Goal: Task Accomplishment & Management: Manage account settings

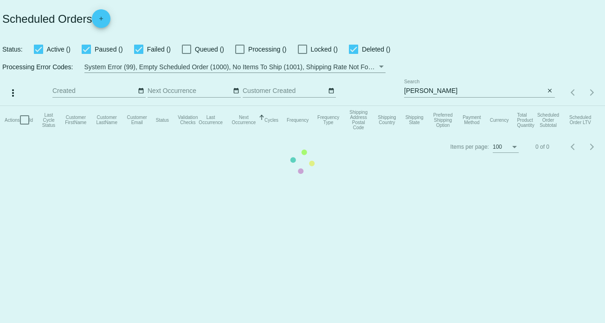
click at [414, 106] on mat-table "Actions Id Last Cycle Status Customer FirstName Customer LastName Customer Emai…" at bounding box center [302, 120] width 605 height 28
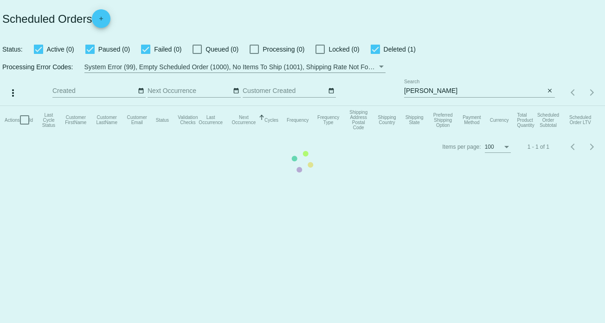
click at [450, 106] on mat-table "Actions Id Last Cycle Status Customer FirstName Customer LastName Customer Emai…" at bounding box center [302, 120] width 605 height 28
click at [550, 106] on mat-table "Actions Id Last Cycle Status Customer FirstName Customer LastName Customer Emai…" at bounding box center [302, 120] width 605 height 28
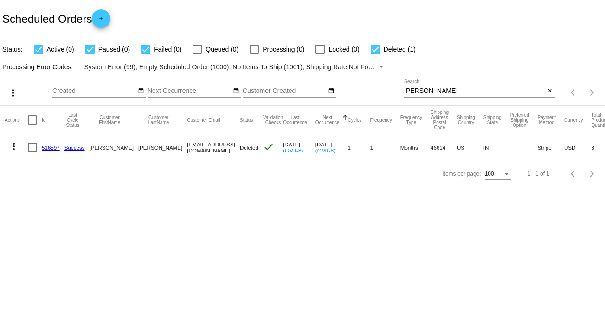
click at [414, 88] on input "[PERSON_NAME]" at bounding box center [474, 90] width 141 height 7
paste input "[EMAIL_ADDRESS][DOMAIN_NAME]"
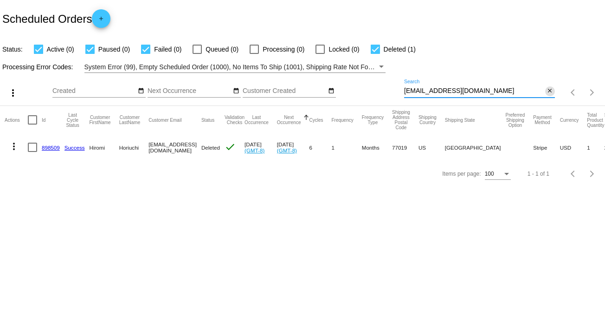
type input "[EMAIL_ADDRESS][DOMAIN_NAME]"
click at [550, 91] on mat-icon "close" at bounding box center [550, 90] width 7 height 7
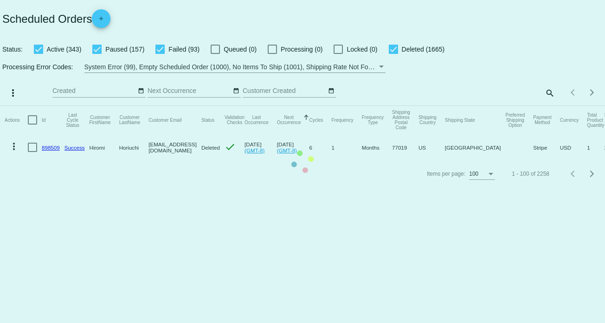
click at [39, 106] on mat-table "Actions Id Last Cycle Status Customer FirstName Customer LastName Customer Emai…" at bounding box center [302, 133] width 605 height 55
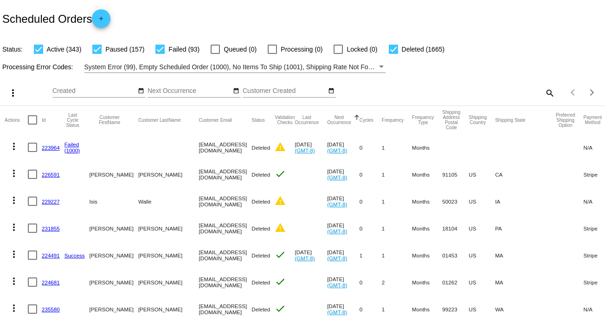
click at [37, 50] on div at bounding box center [38, 49] width 9 height 9
click at [38, 54] on input "Active (343)" at bounding box center [38, 54] width 0 height 0
checkbox input "false"
click at [392, 50] on div at bounding box center [393, 49] width 9 height 9
click at [393, 54] on input "Deleted (1665)" at bounding box center [393, 54] width 0 height 0
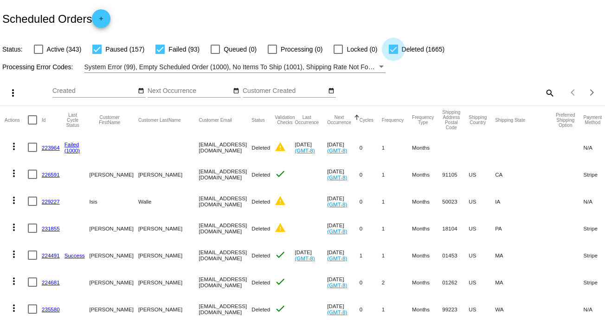
checkbox input "false"
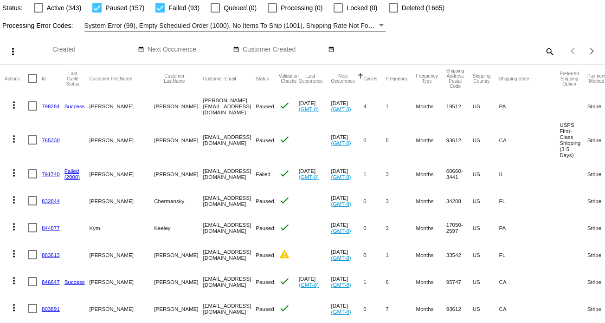
scroll to position [46, 0]
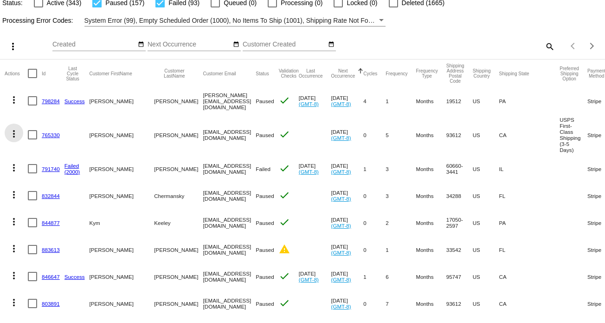
click at [13, 136] on mat-icon "more_vert" at bounding box center [13, 133] width 11 height 11
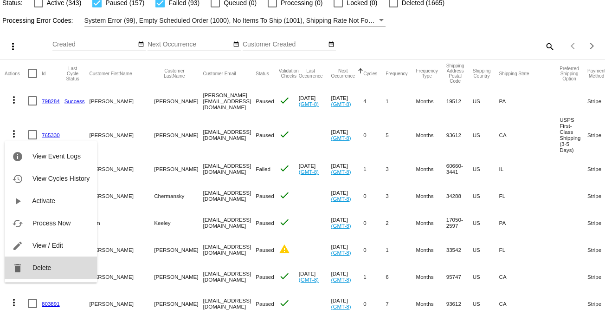
click at [44, 268] on span "Delete" at bounding box center [42, 267] width 19 height 7
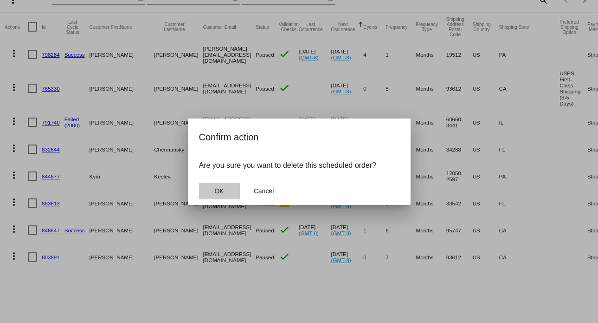
click at [218, 191] on span "OK" at bounding box center [219, 190] width 9 height 7
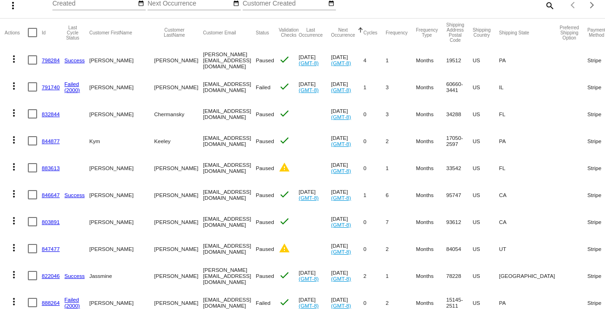
scroll to position [93, 0]
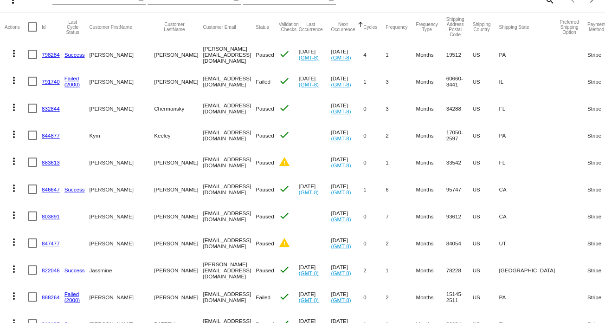
click at [11, 161] on mat-icon "more_vert" at bounding box center [13, 161] width 11 height 11
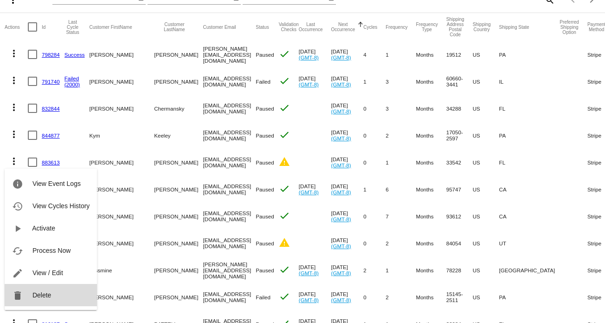
click at [54, 293] on button "delete Delete" at bounding box center [51, 295] width 92 height 22
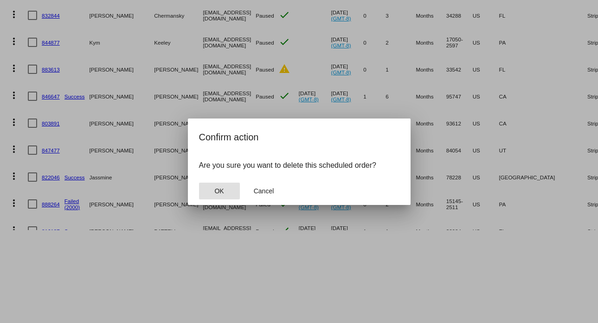
click at [208, 187] on button "OK" at bounding box center [219, 190] width 41 height 17
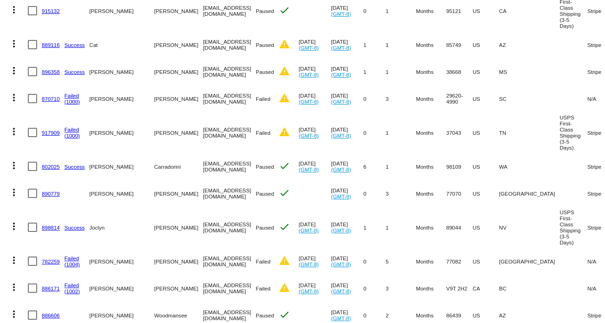
scroll to position [1439, 0]
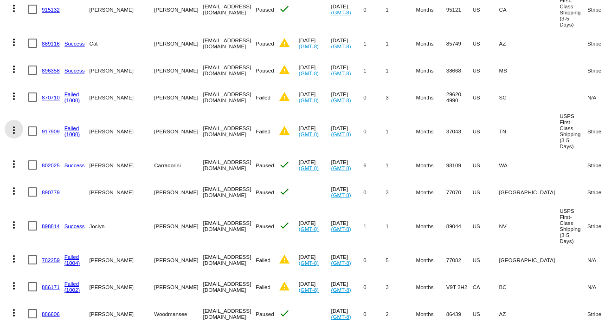
click at [13, 128] on mat-icon "more_vert" at bounding box center [13, 129] width 11 height 11
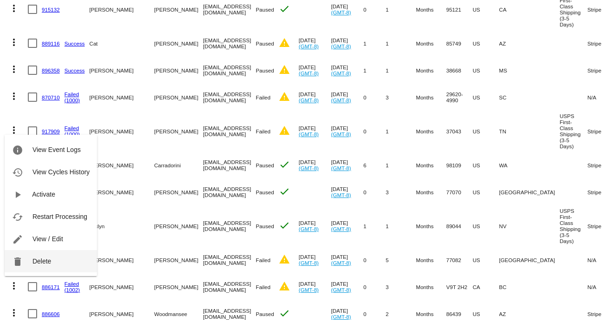
click at [39, 259] on span "Delete" at bounding box center [42, 260] width 19 height 7
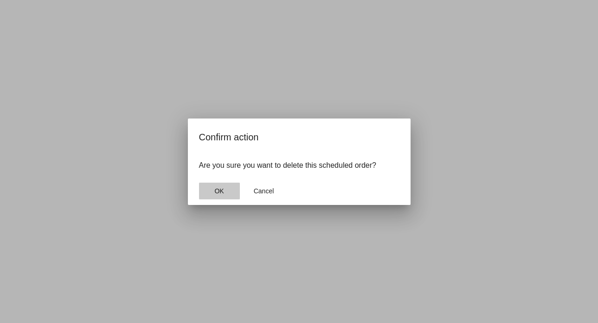
click at [225, 195] on button "OK" at bounding box center [219, 190] width 41 height 17
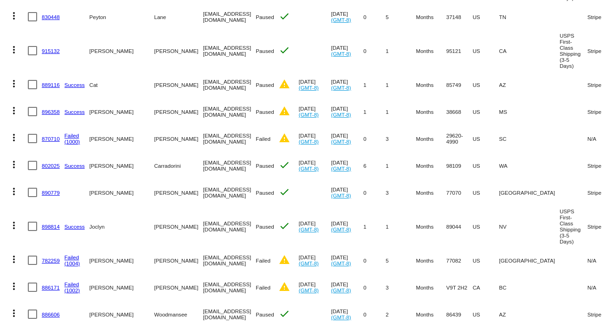
scroll to position [1393, 0]
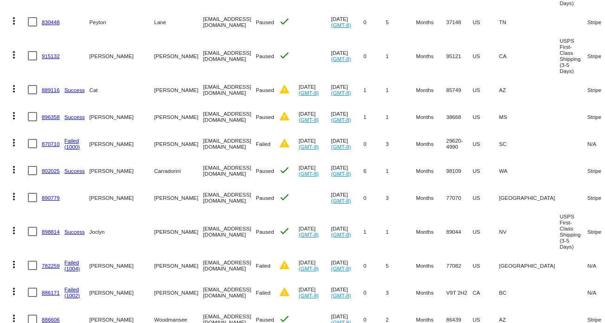
click at [13, 88] on mat-icon "more_vert" at bounding box center [13, 88] width 11 height 11
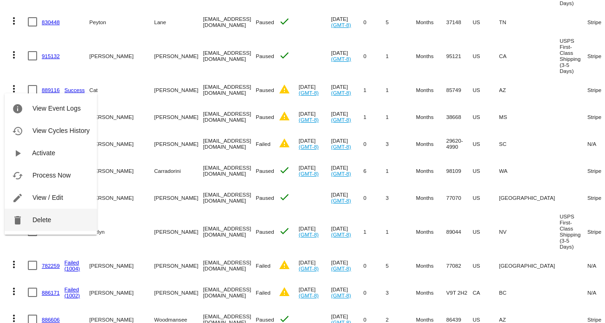
click at [46, 216] on span "Delete" at bounding box center [42, 219] width 19 height 7
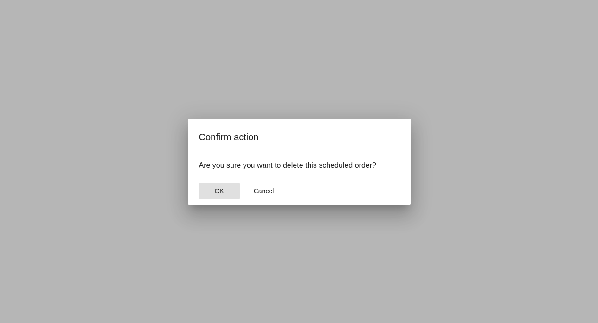
click at [216, 185] on button "OK" at bounding box center [219, 190] width 41 height 17
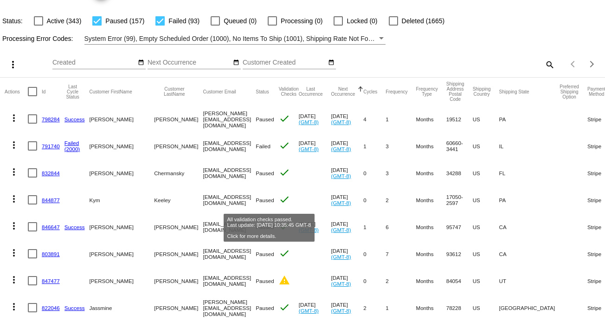
scroll to position [0, 0]
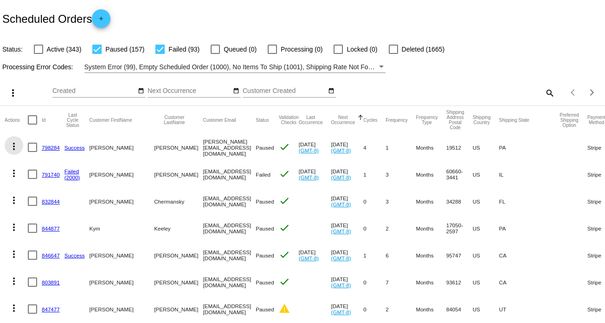
click at [15, 150] on mat-icon "more_vert" at bounding box center [13, 146] width 11 height 11
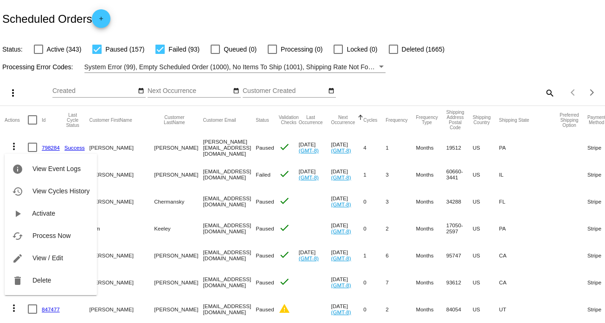
click at [242, 194] on div at bounding box center [302, 161] width 605 height 323
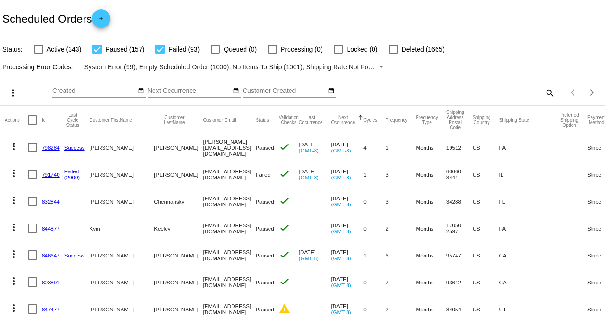
click at [14, 175] on mat-icon "more_vert" at bounding box center [13, 173] width 11 height 11
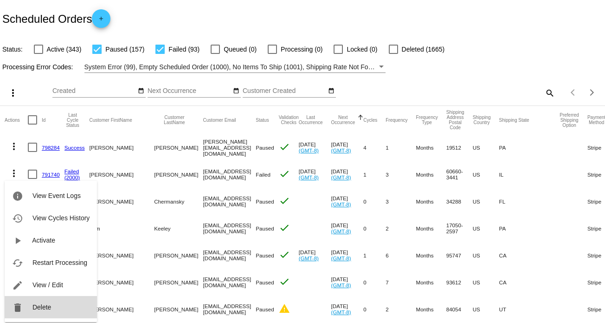
click at [36, 305] on span "Delete" at bounding box center [42, 306] width 19 height 7
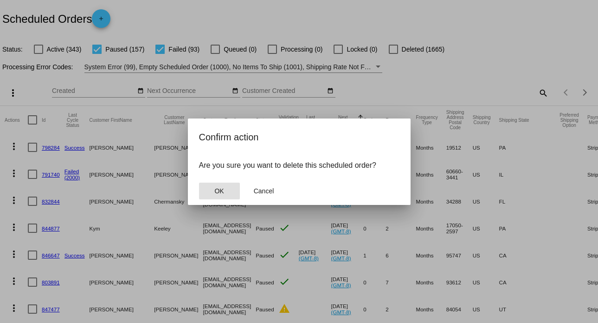
click at [219, 192] on span "OK" at bounding box center [219, 190] width 9 height 7
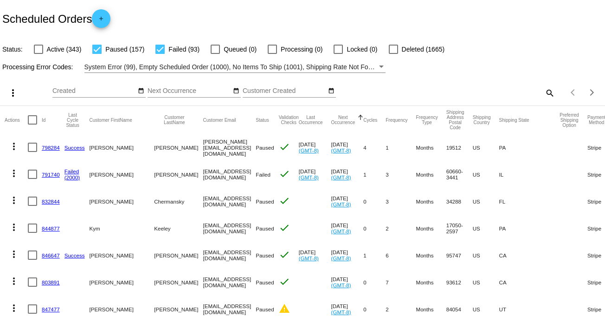
click at [94, 49] on div at bounding box center [96, 49] width 9 height 9
click at [97, 54] on input "Paused (157)" at bounding box center [97, 54] width 0 height 0
checkbox input "false"
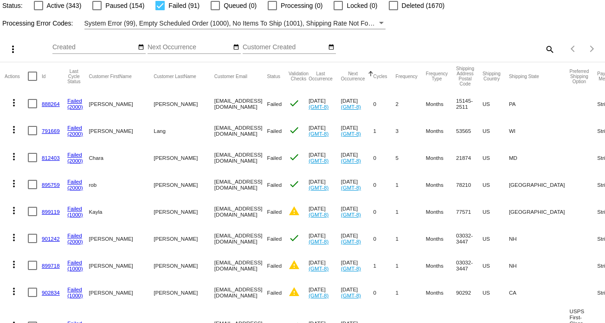
scroll to position [93, 0]
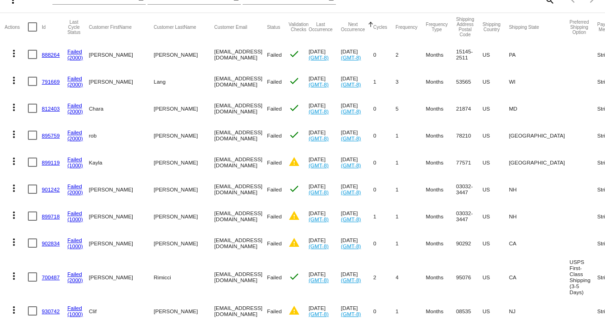
click at [15, 54] on mat-icon "more_vert" at bounding box center [13, 53] width 11 height 11
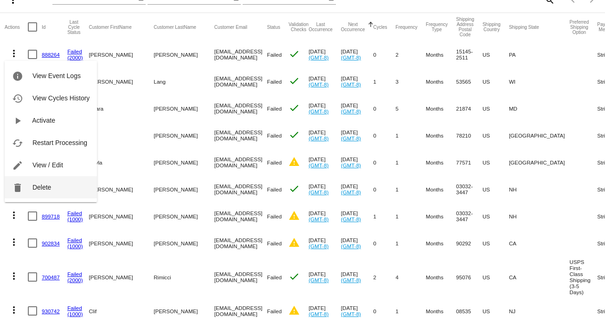
click at [61, 182] on button "delete Delete" at bounding box center [51, 187] width 92 height 22
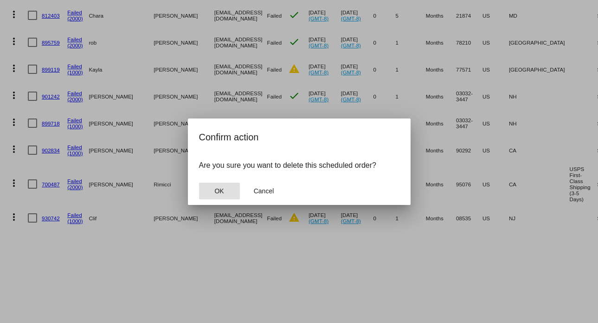
click at [212, 187] on button "OK" at bounding box center [219, 190] width 41 height 17
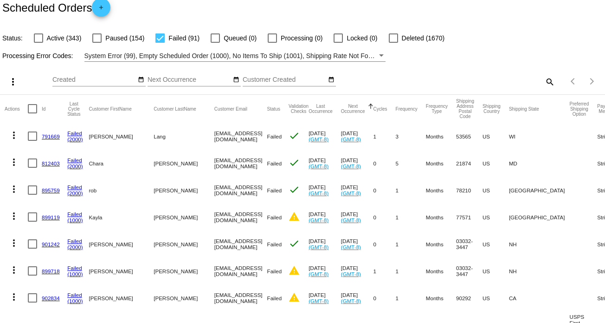
scroll to position [0, 0]
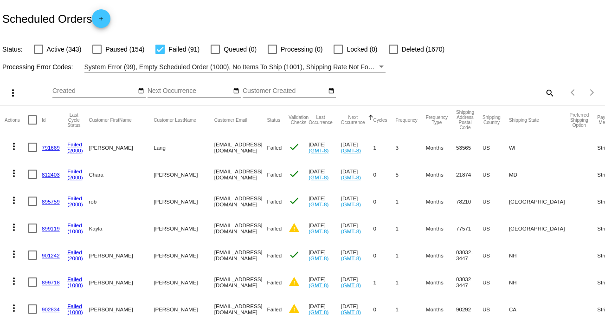
click at [15, 148] on mat-icon "more_vert" at bounding box center [13, 146] width 11 height 11
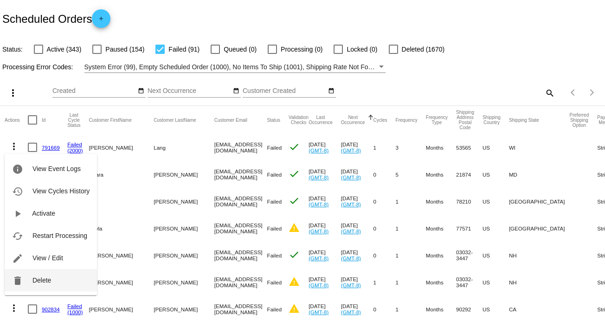
click at [50, 277] on span "Delete" at bounding box center [42, 279] width 19 height 7
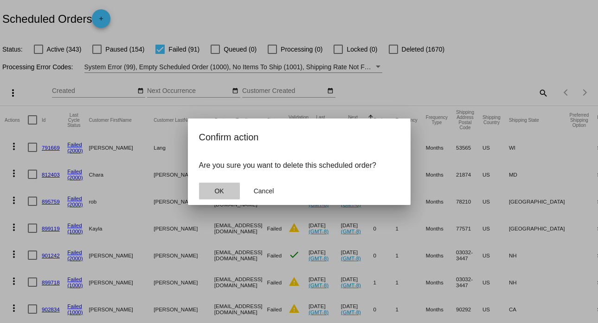
click at [210, 188] on button "OK" at bounding box center [219, 190] width 41 height 17
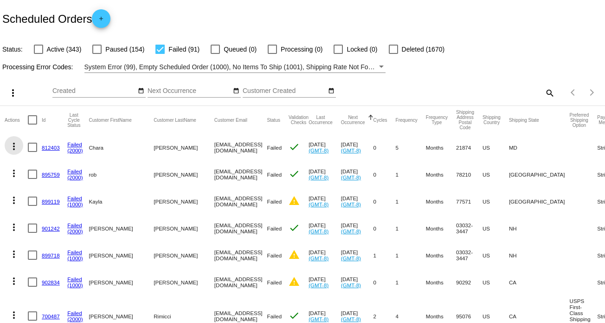
click at [13, 145] on mat-icon "more_vert" at bounding box center [13, 146] width 11 height 11
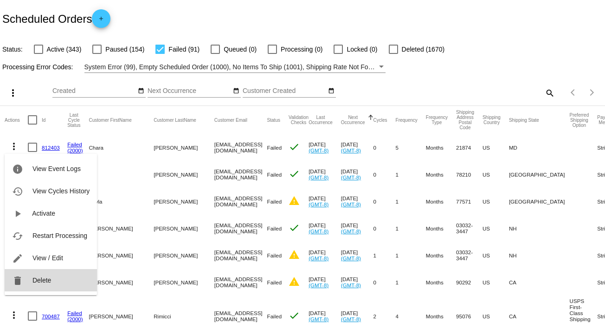
click at [43, 274] on button "delete Delete" at bounding box center [51, 280] width 92 height 22
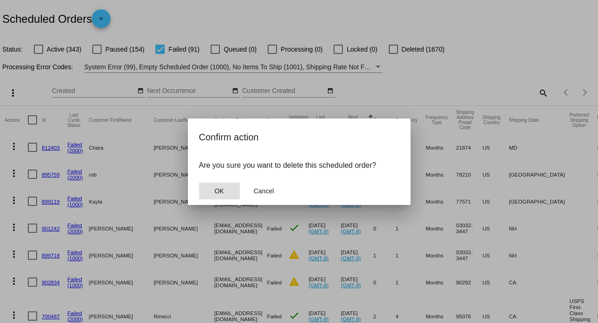
click at [223, 187] on span "OK" at bounding box center [219, 190] width 9 height 7
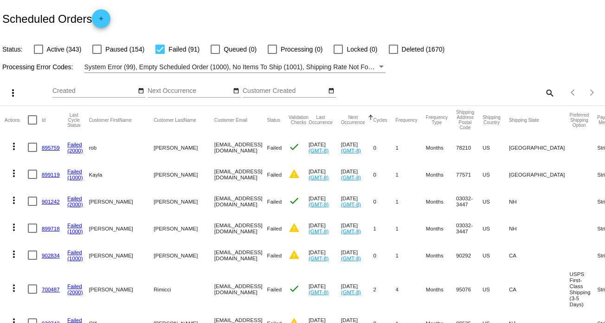
click at [14, 148] on mat-icon "more_vert" at bounding box center [13, 146] width 11 height 11
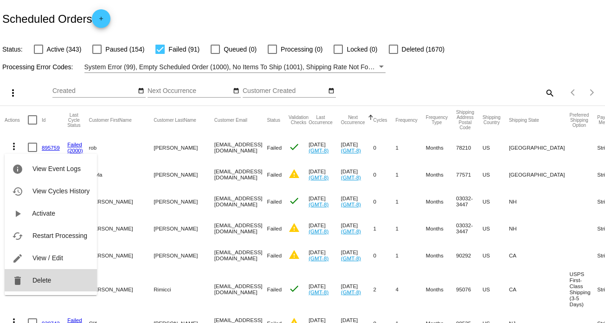
click at [45, 277] on span "Delete" at bounding box center [42, 279] width 19 height 7
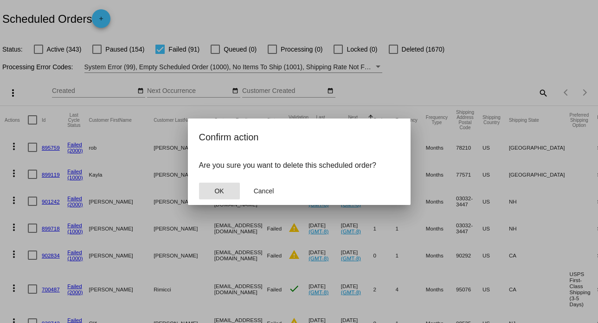
click at [223, 195] on button "OK" at bounding box center [219, 190] width 41 height 17
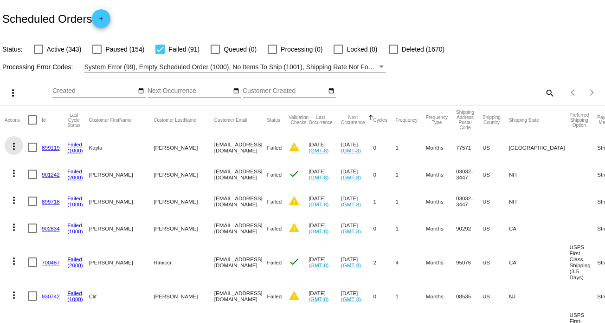
click at [13, 149] on mat-icon "more_vert" at bounding box center [13, 146] width 11 height 11
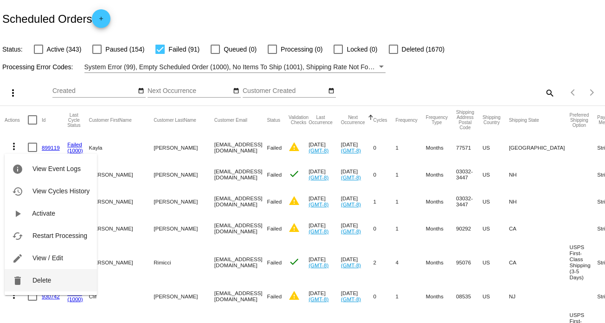
click at [46, 276] on button "delete Delete" at bounding box center [51, 280] width 92 height 22
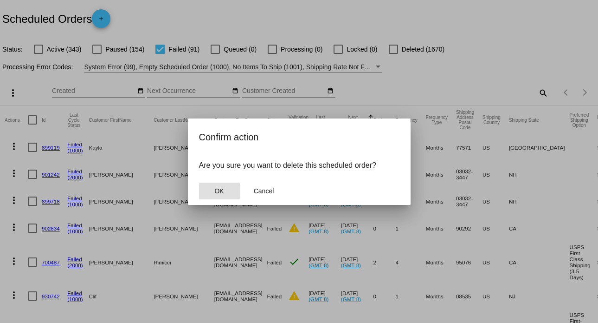
click at [224, 192] on button "OK" at bounding box center [219, 190] width 41 height 17
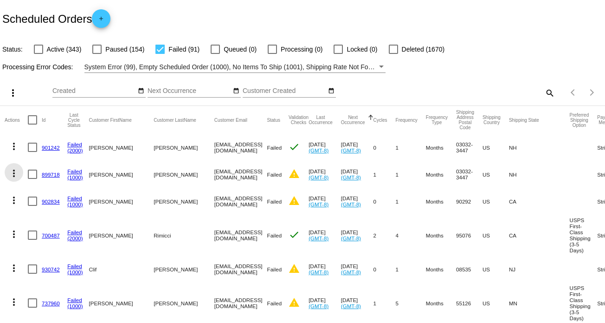
click at [12, 171] on mat-icon "more_vert" at bounding box center [13, 173] width 11 height 11
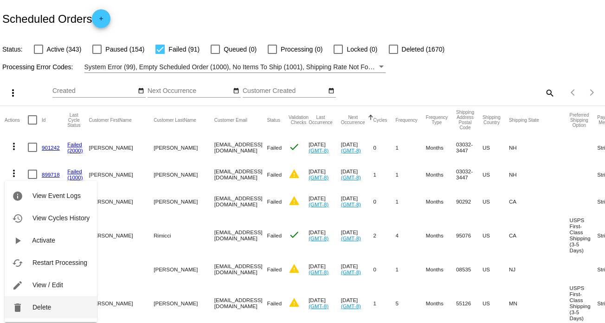
click at [57, 303] on button "delete Delete" at bounding box center [51, 307] width 92 height 22
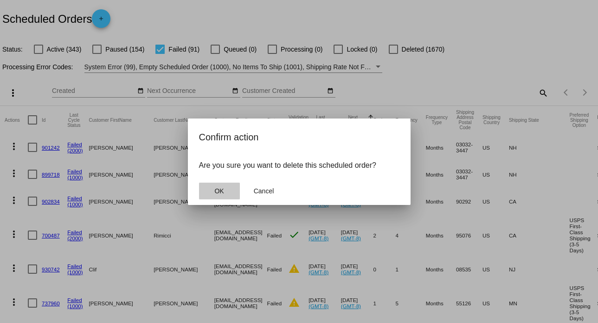
click at [221, 194] on span "OK" at bounding box center [219, 190] width 9 height 7
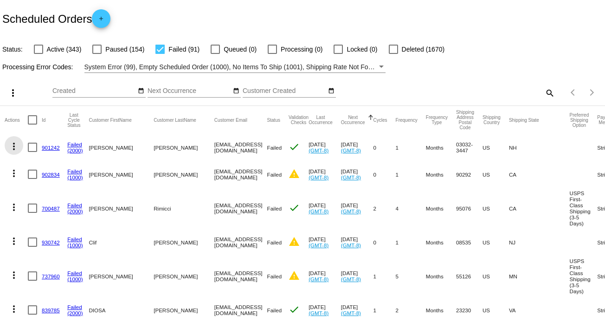
click at [12, 144] on mat-icon "more_vert" at bounding box center [13, 146] width 11 height 11
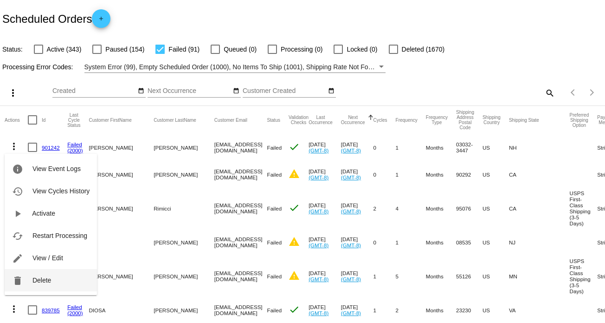
click at [44, 280] on span "Delete" at bounding box center [42, 279] width 19 height 7
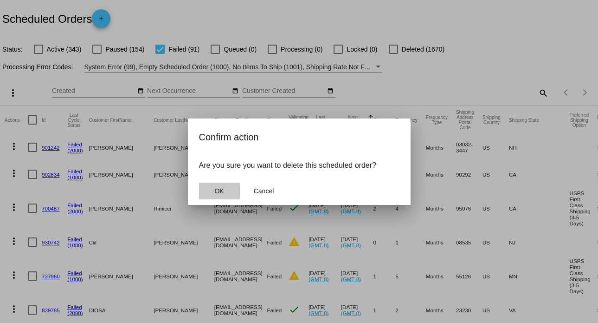
click at [212, 191] on button "OK" at bounding box center [219, 190] width 41 height 17
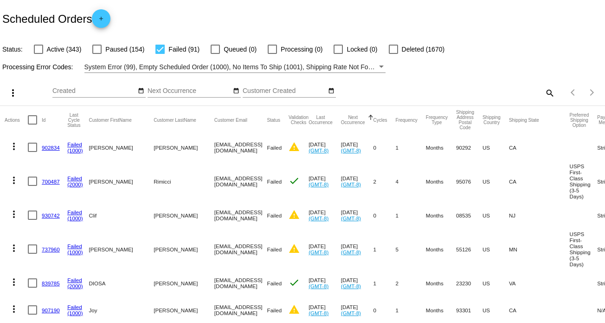
click at [13, 147] on mat-icon "more_vert" at bounding box center [13, 146] width 11 height 11
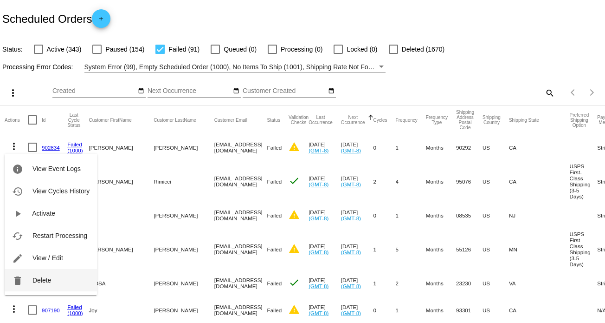
click at [53, 282] on button "delete Delete" at bounding box center [51, 280] width 92 height 22
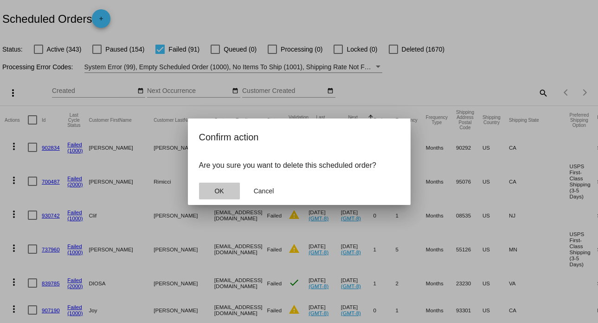
click at [217, 183] on button "OK" at bounding box center [219, 190] width 41 height 17
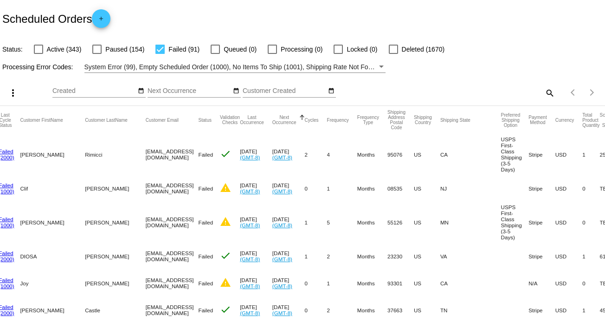
click at [396, 52] on div at bounding box center [393, 49] width 9 height 9
click at [394, 54] on input "Deleted (1670)" at bounding box center [393, 54] width 0 height 0
checkbox input "true"
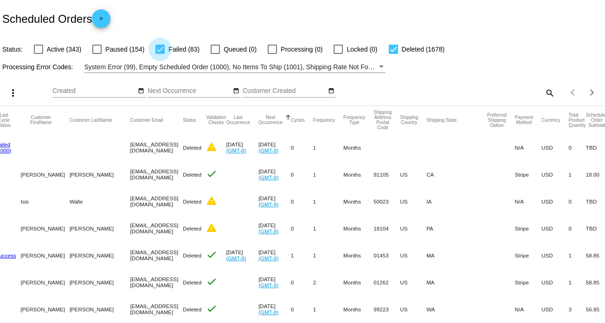
click at [160, 47] on div at bounding box center [160, 49] width 9 height 9
click at [160, 54] on input "Failed (83)" at bounding box center [160, 54] width 0 height 0
checkbox input "false"
